Goal: Information Seeking & Learning: Learn about a topic

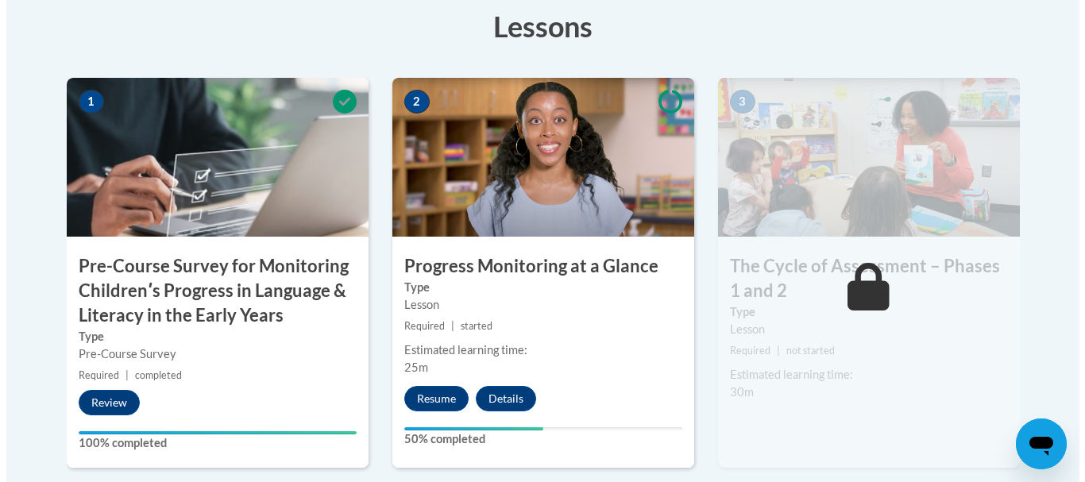
scroll to position [511, 0]
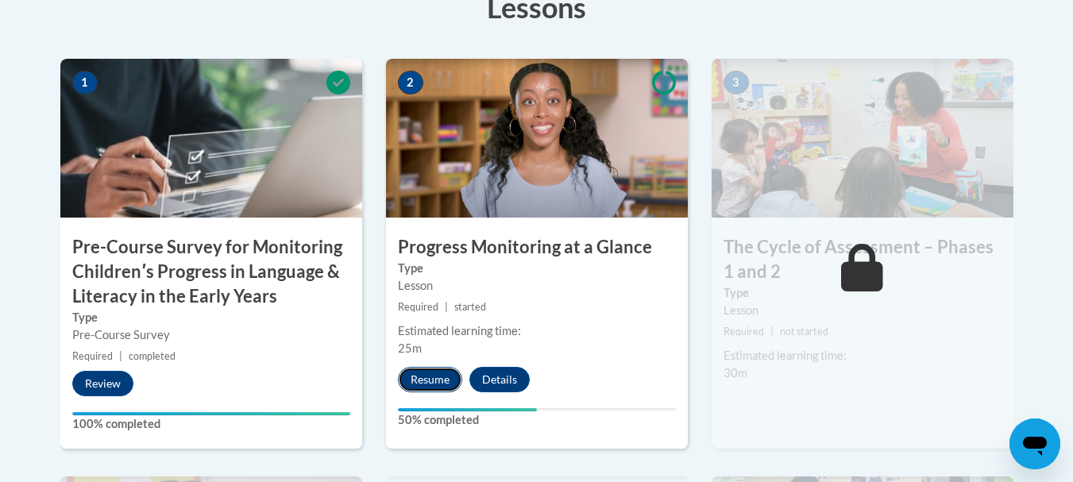
click at [416, 377] on button "Resume" at bounding box center [430, 379] width 64 height 25
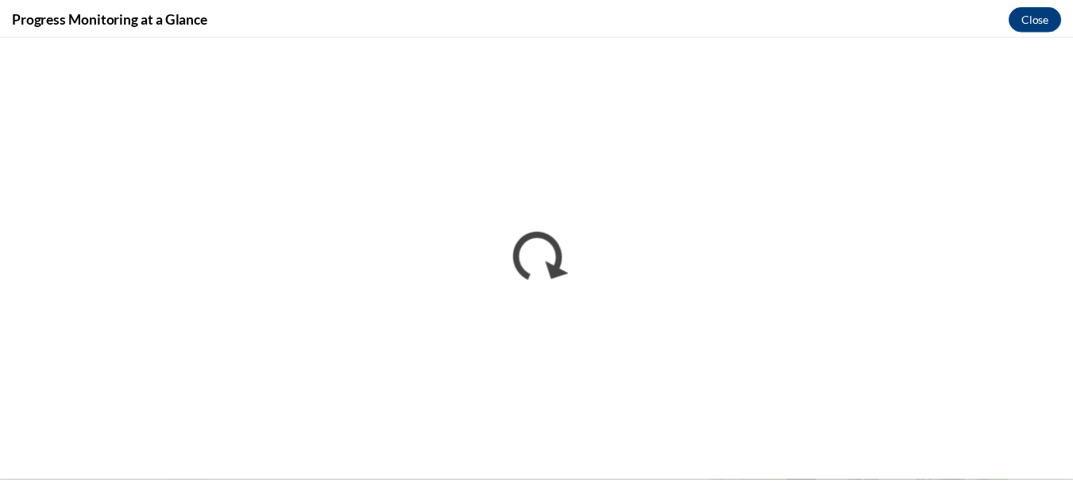
scroll to position [0, 0]
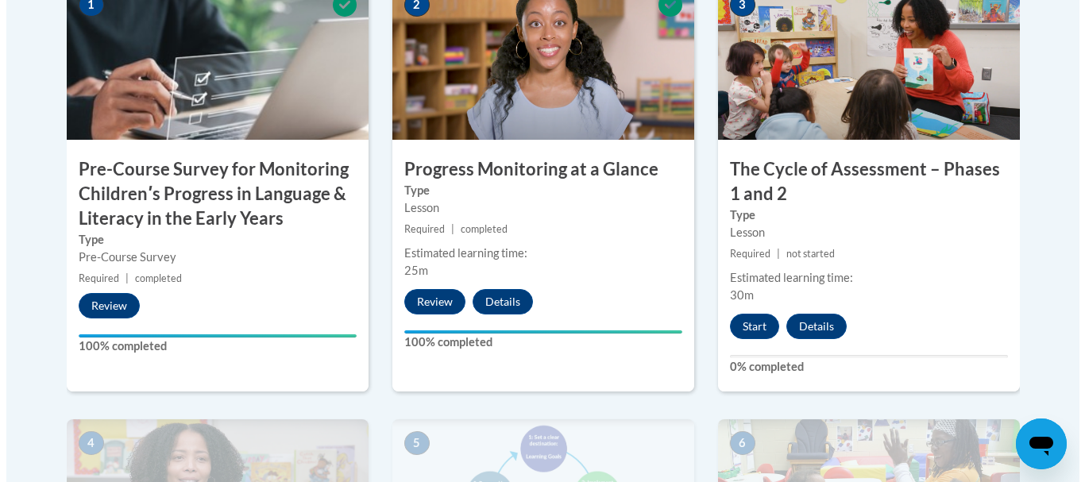
scroll to position [680, 0]
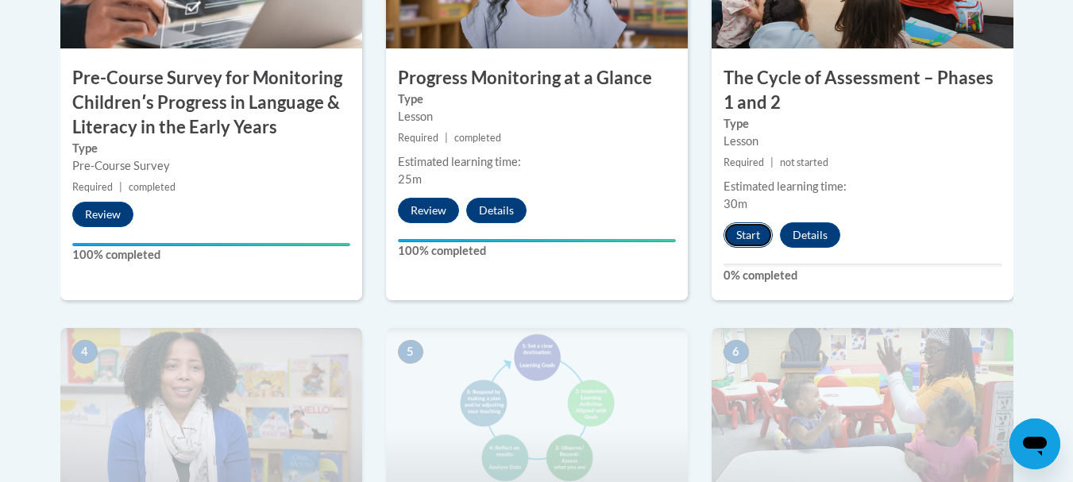
click at [757, 233] on button "Start" at bounding box center [747, 234] width 49 height 25
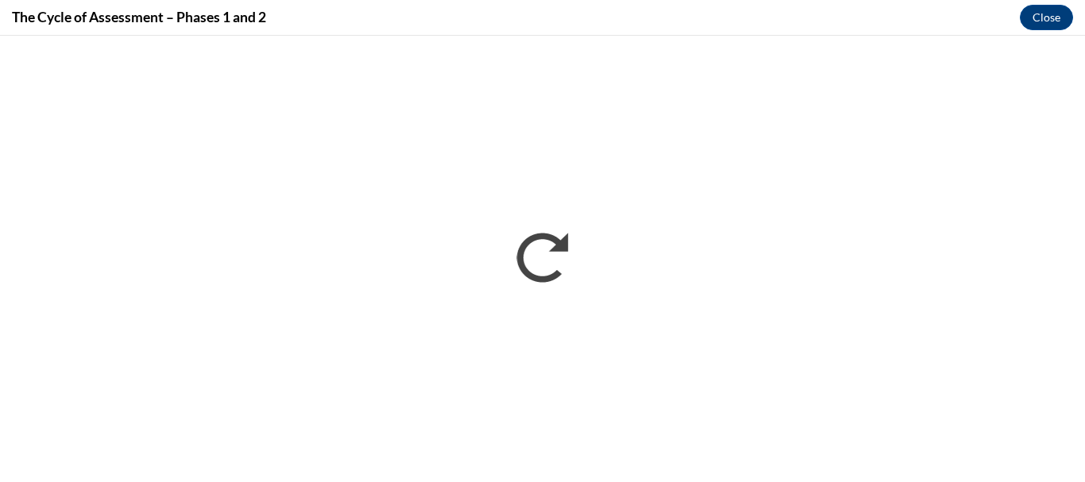
scroll to position [0, 0]
